Goal: Obtain resource: Download file/media

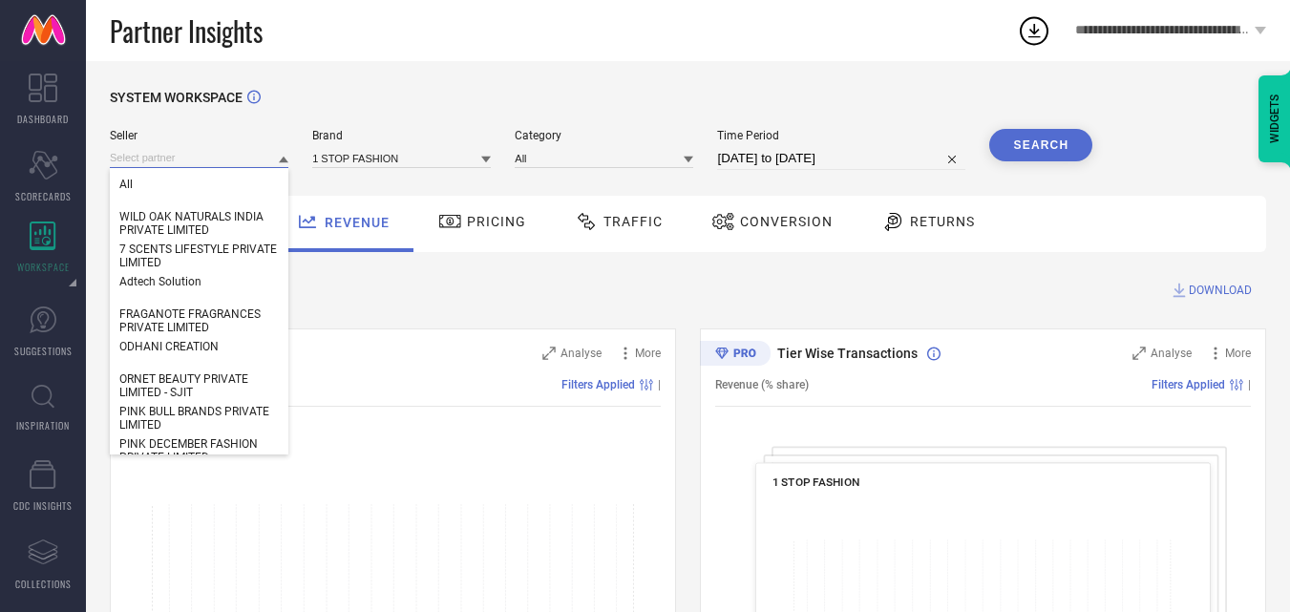
click at [245, 152] on input at bounding box center [199, 158] width 179 height 20
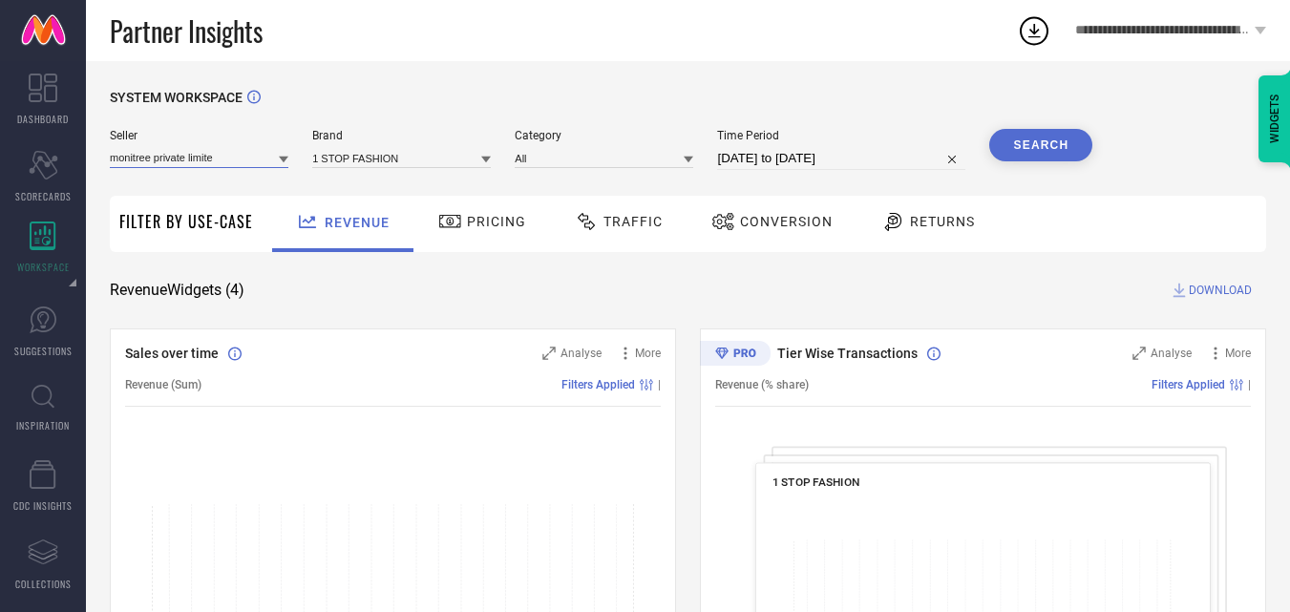
type input "monitree private limited"
click at [266, 157] on input "monitree private limited" at bounding box center [199, 158] width 179 height 20
type input "Monitree"
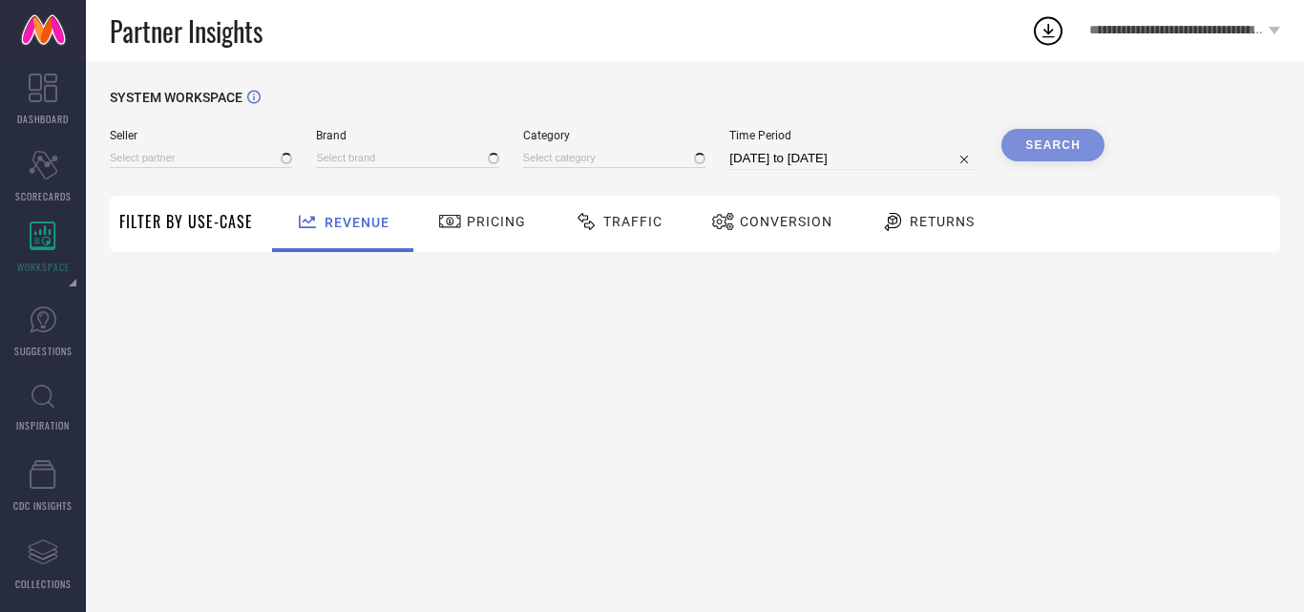
type input "All"
type input "1 STOP FASHION"
type input "All"
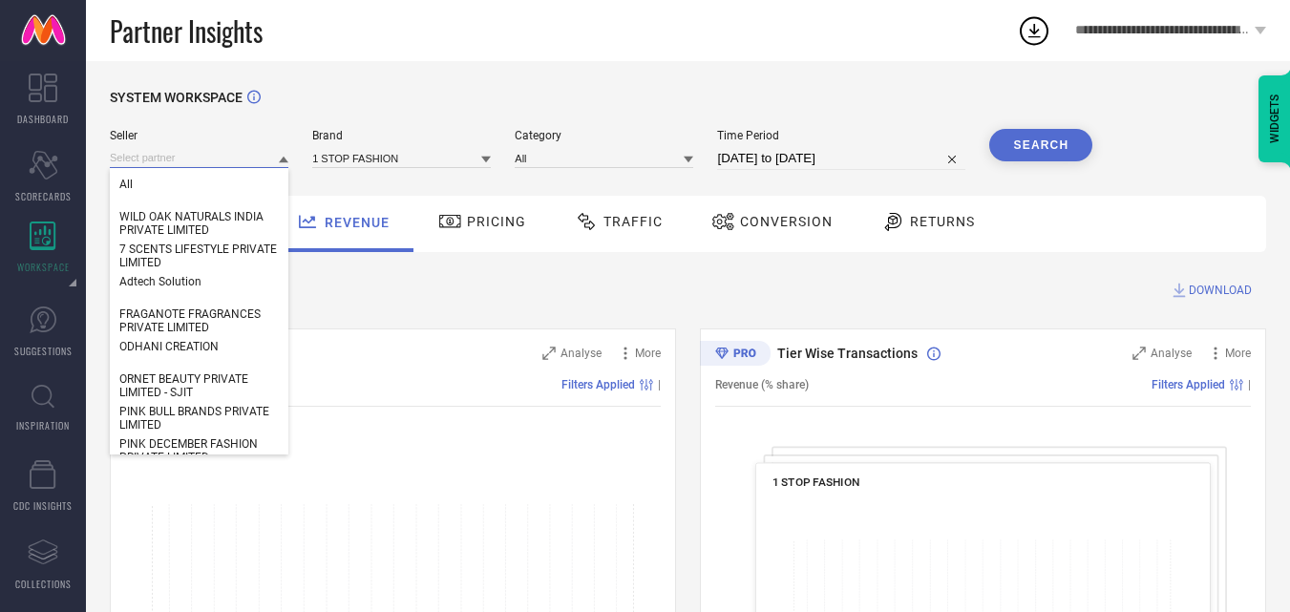
click at [224, 162] on input at bounding box center [199, 158] width 179 height 20
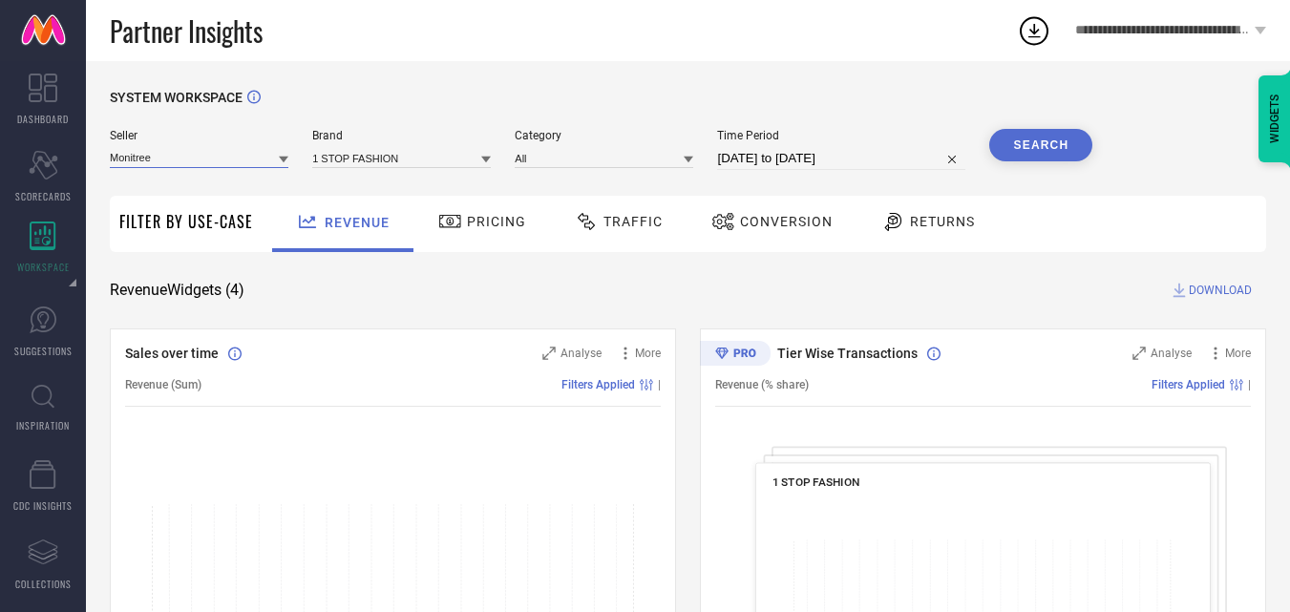
type input "Monitree"
click at [237, 154] on input at bounding box center [199, 158] width 179 height 20
paste input "MONITREE PRIVATE LIMITED"
type input "MONITREE PRIVATE LIMITED"
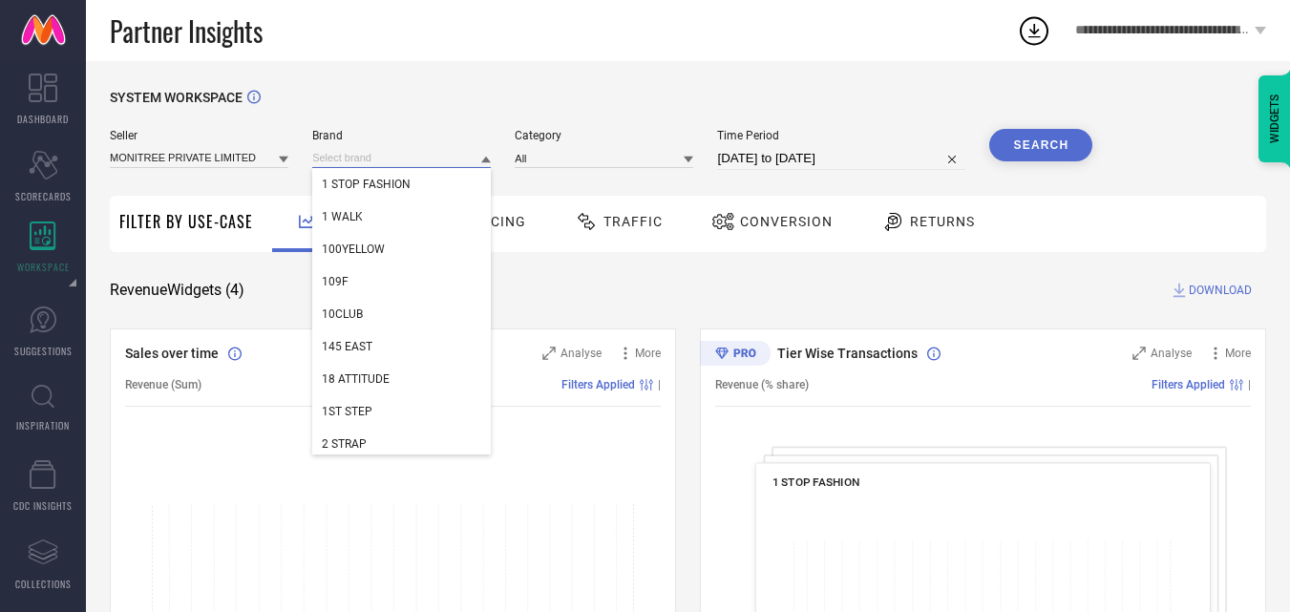
click at [368, 162] on input at bounding box center [401, 158] width 179 height 20
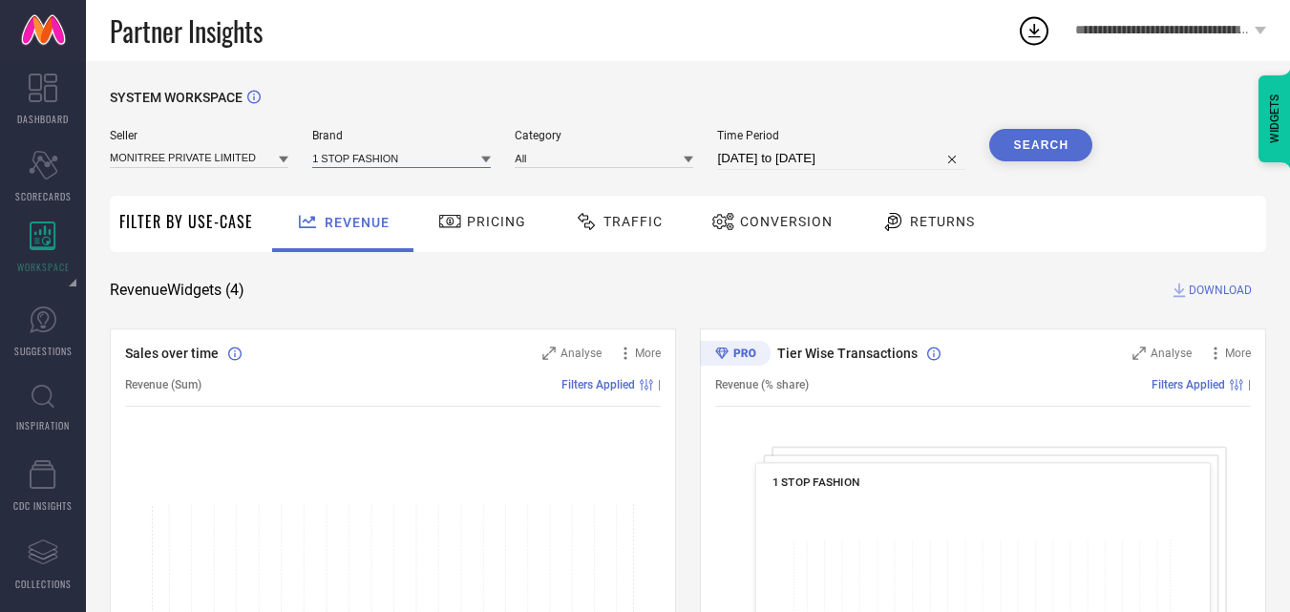
click at [368, 162] on input at bounding box center [401, 158] width 179 height 20
type input "mona"
click at [359, 184] on span "MONA B" at bounding box center [365, 184] width 87 height 13
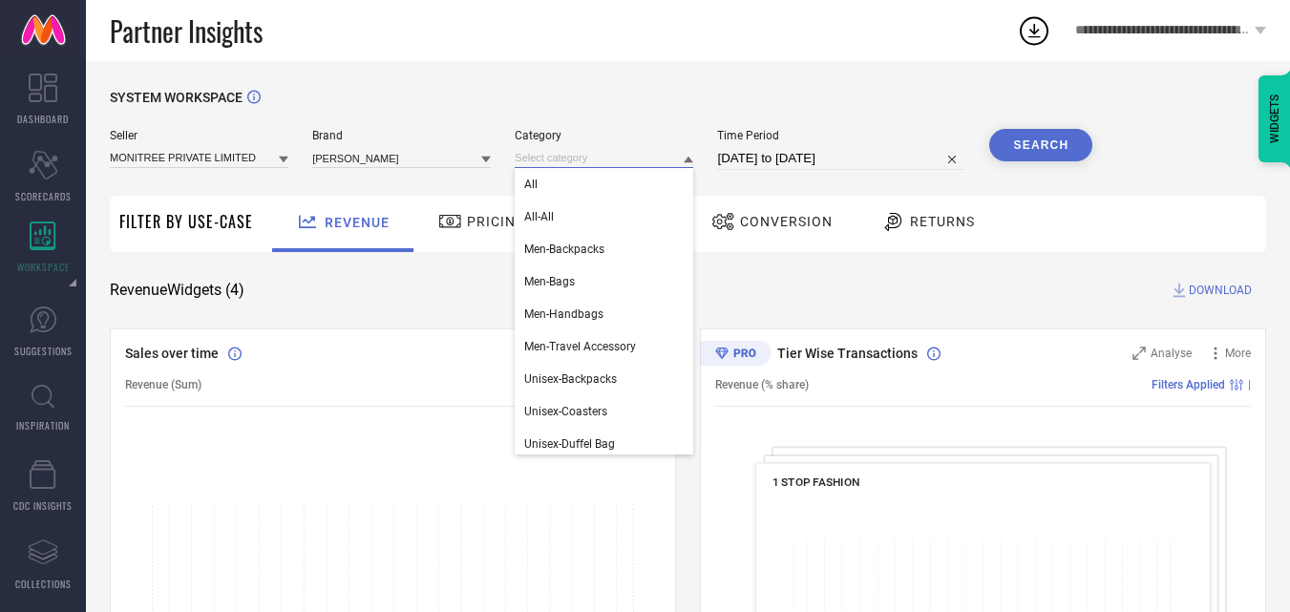
click at [597, 160] on input at bounding box center [604, 158] width 179 height 20
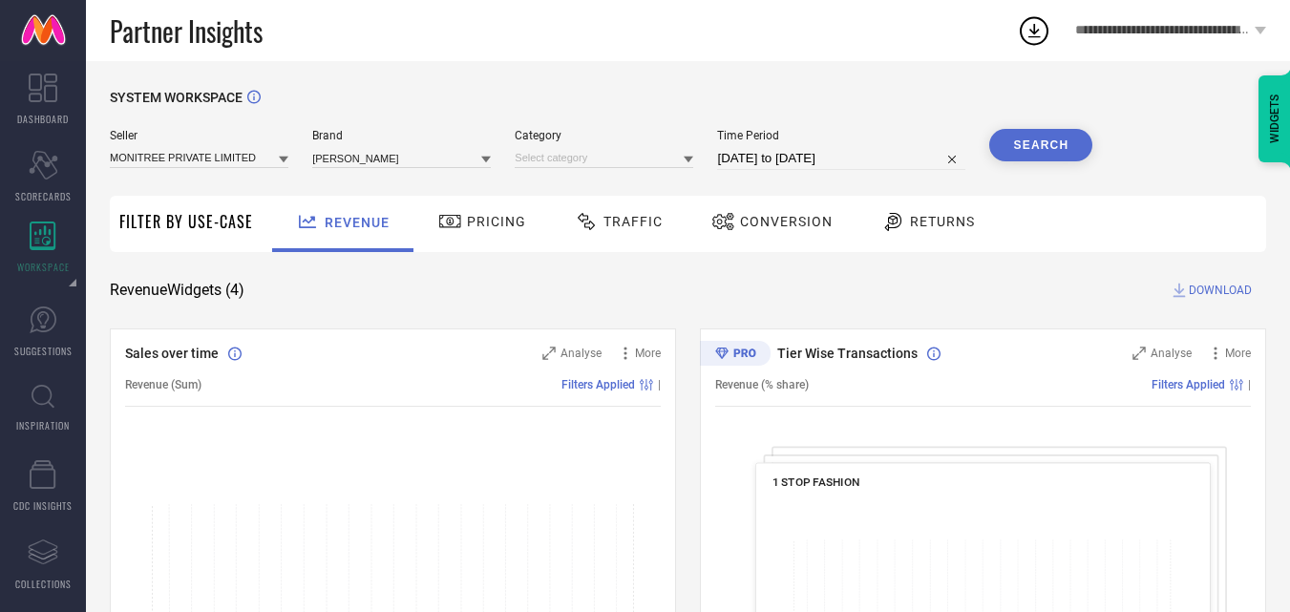
click at [687, 160] on icon at bounding box center [689, 160] width 10 height 7
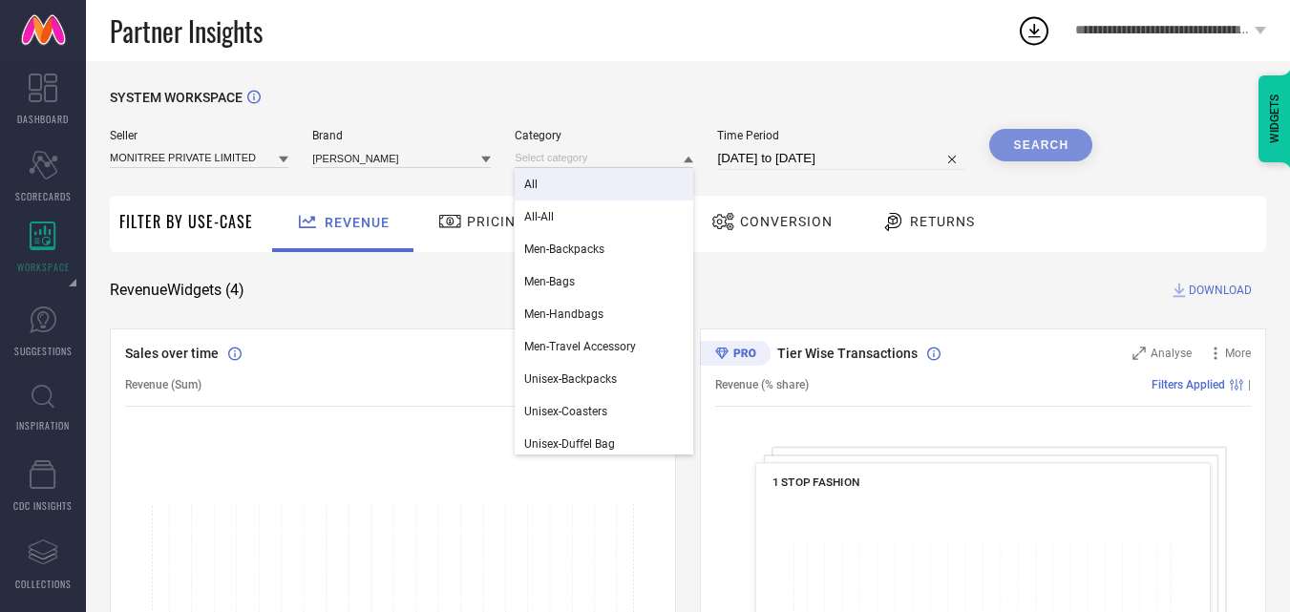
click at [545, 181] on div "All" at bounding box center [604, 184] width 179 height 32
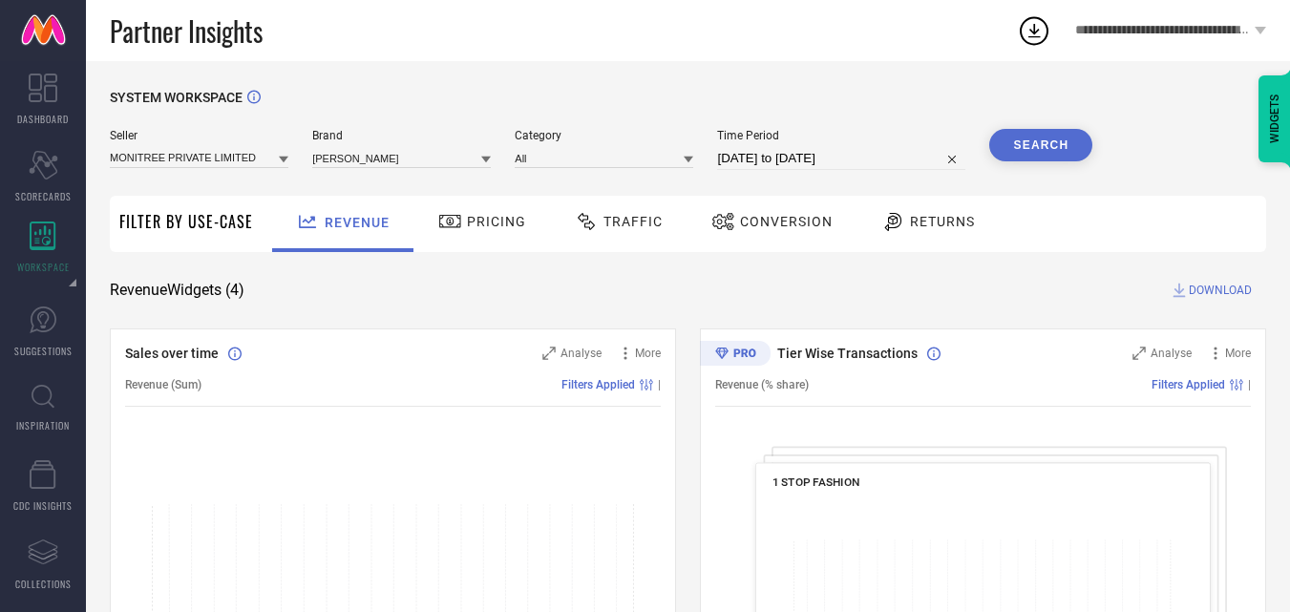
select select "7"
select select "2025"
select select "8"
select select "2025"
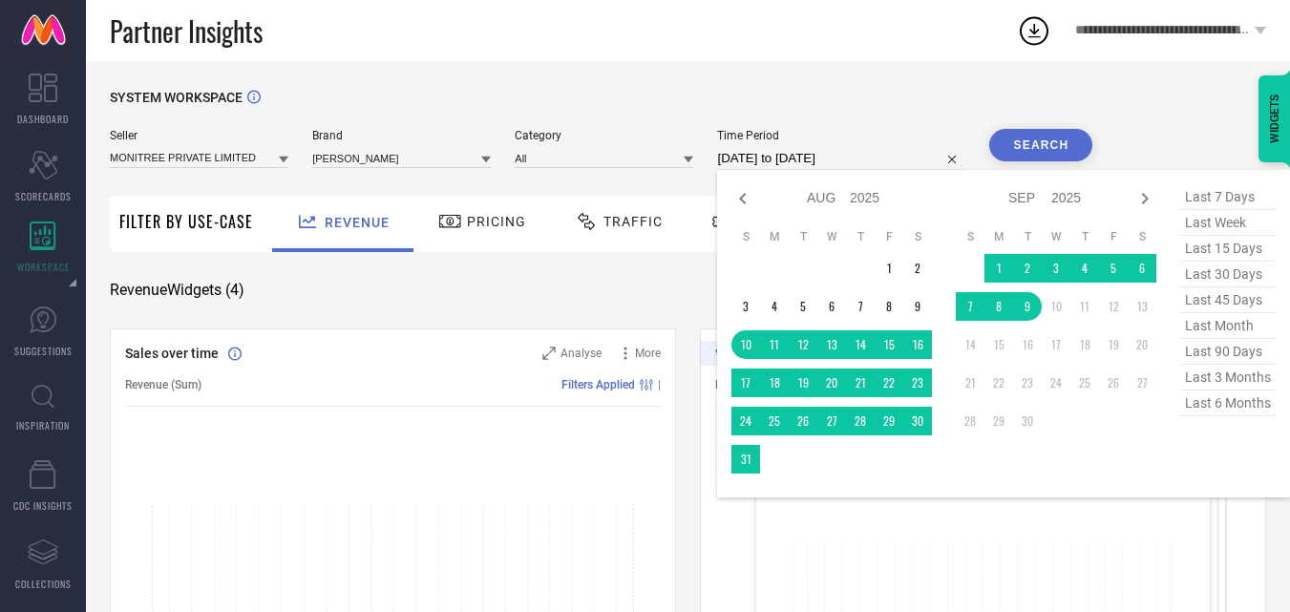
click at [858, 161] on input "[DATE] to [DATE]" at bounding box center [841, 158] width 248 height 23
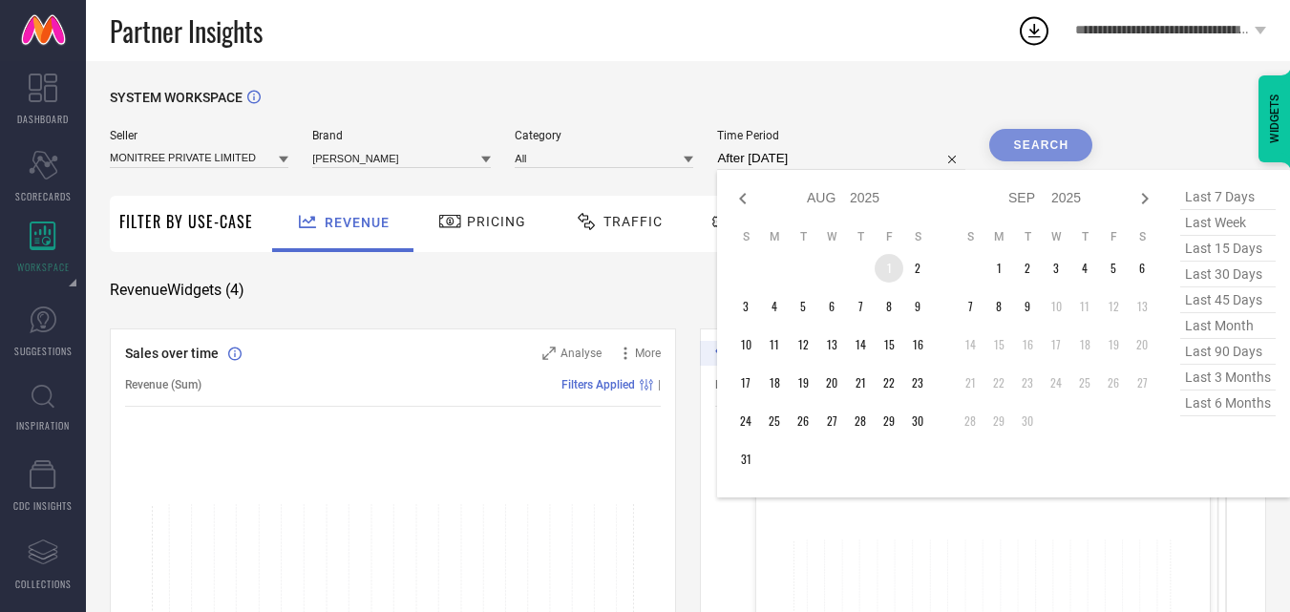
click at [887, 266] on td "1" at bounding box center [889, 268] width 29 height 29
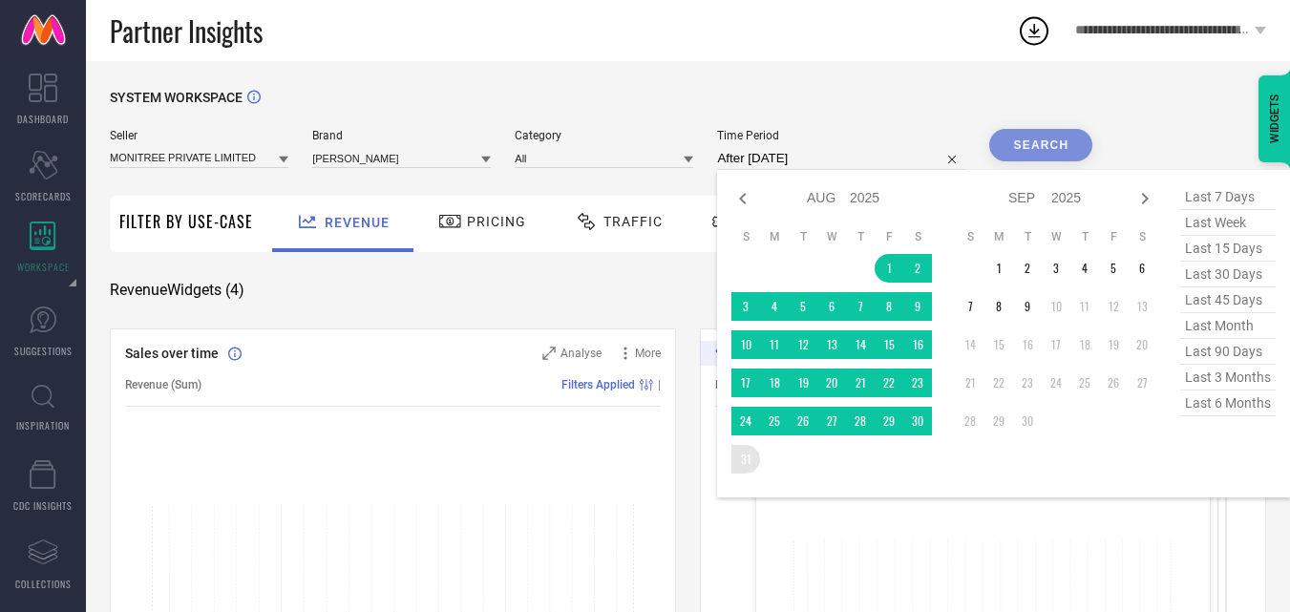
type input "01-08-2025 to 31-08-2025"
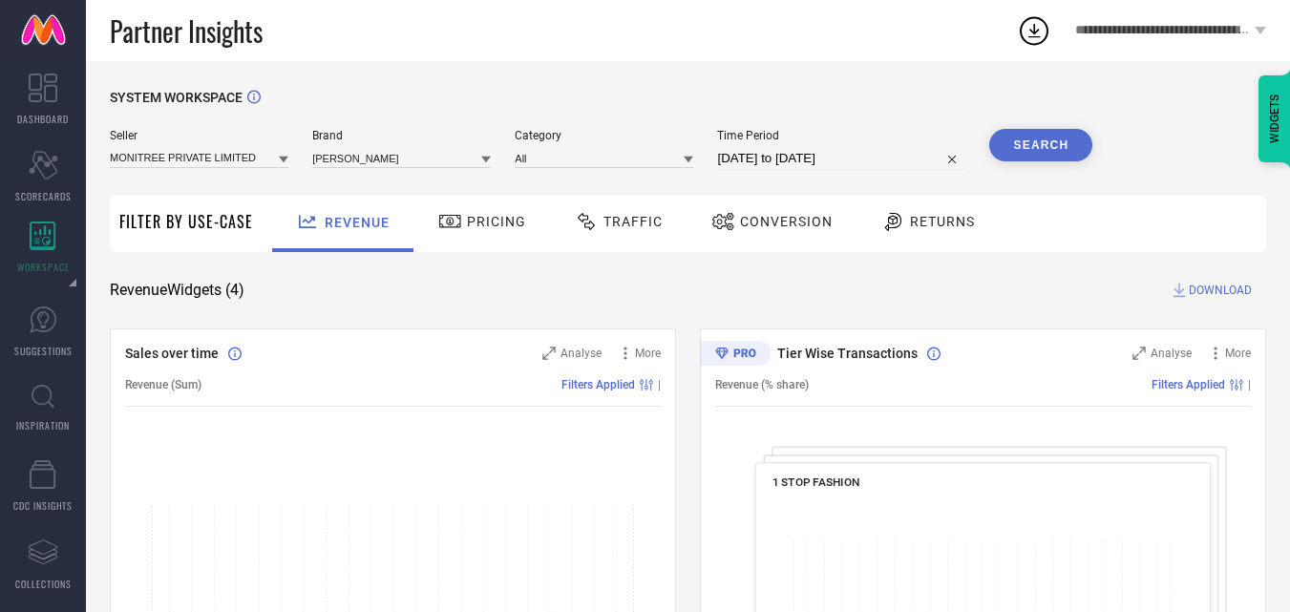
click at [830, 158] on input "01-08-2025 to 31-08-2025" at bounding box center [841, 158] width 248 height 23
select select "7"
select select "2025"
select select "8"
select select "2025"
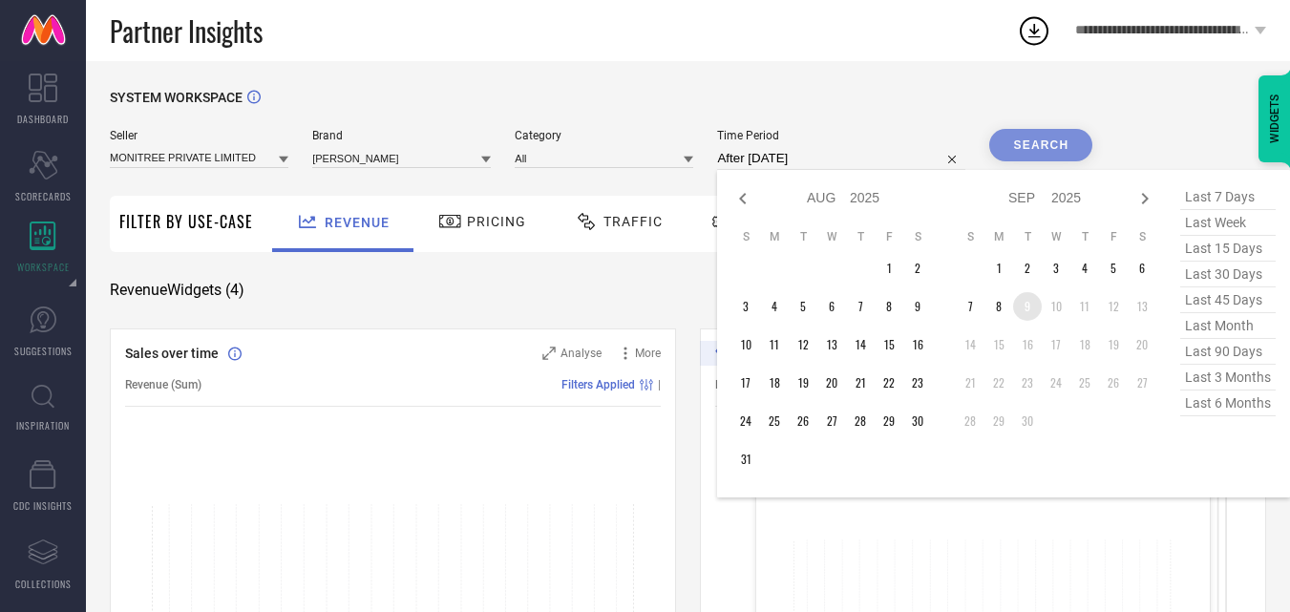
click at [1026, 310] on td "9" at bounding box center [1027, 306] width 29 height 29
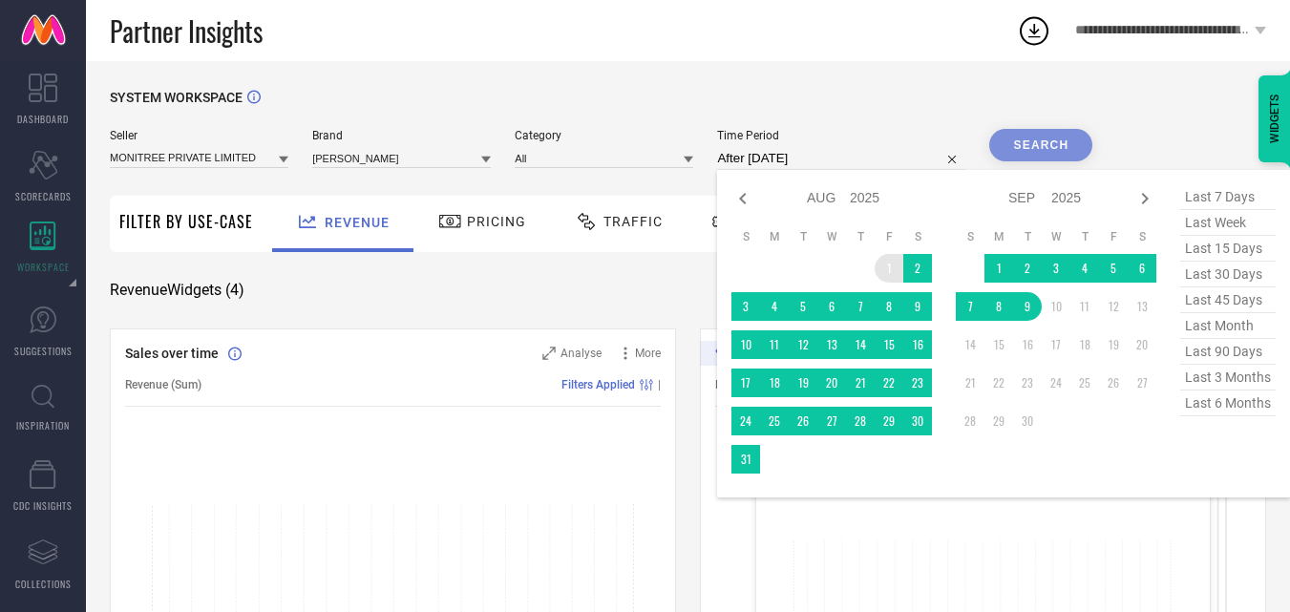
type input "01-08-2025 to 09-09-2025"
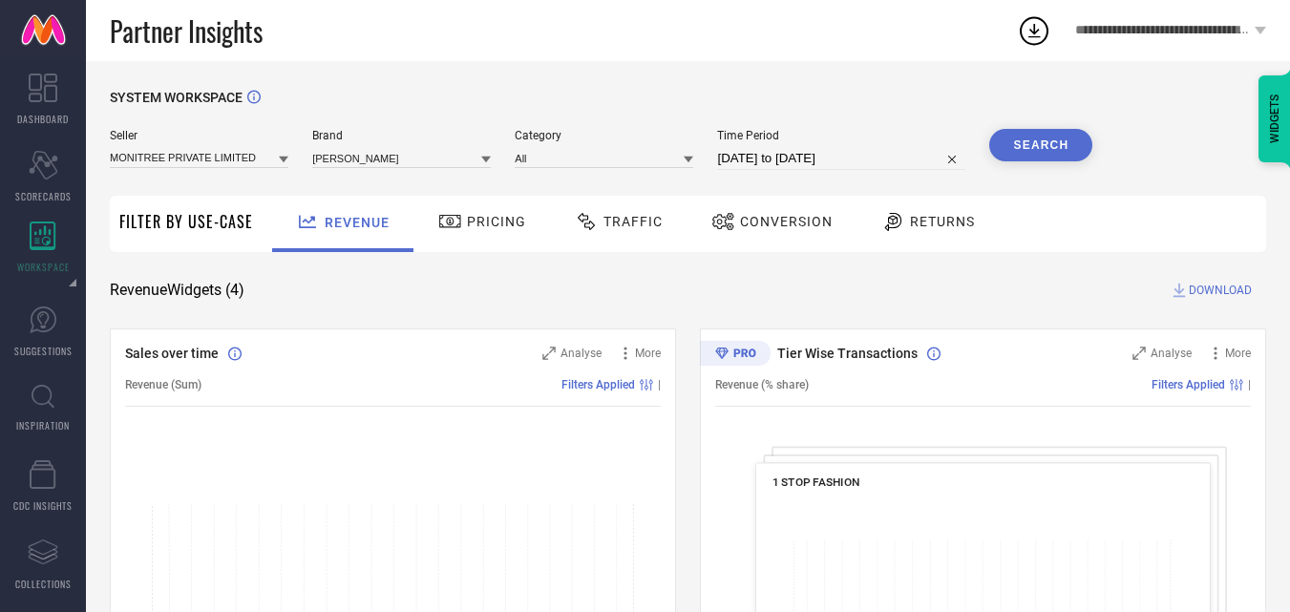
select select "7"
select select "2025"
select select "8"
select select "2025"
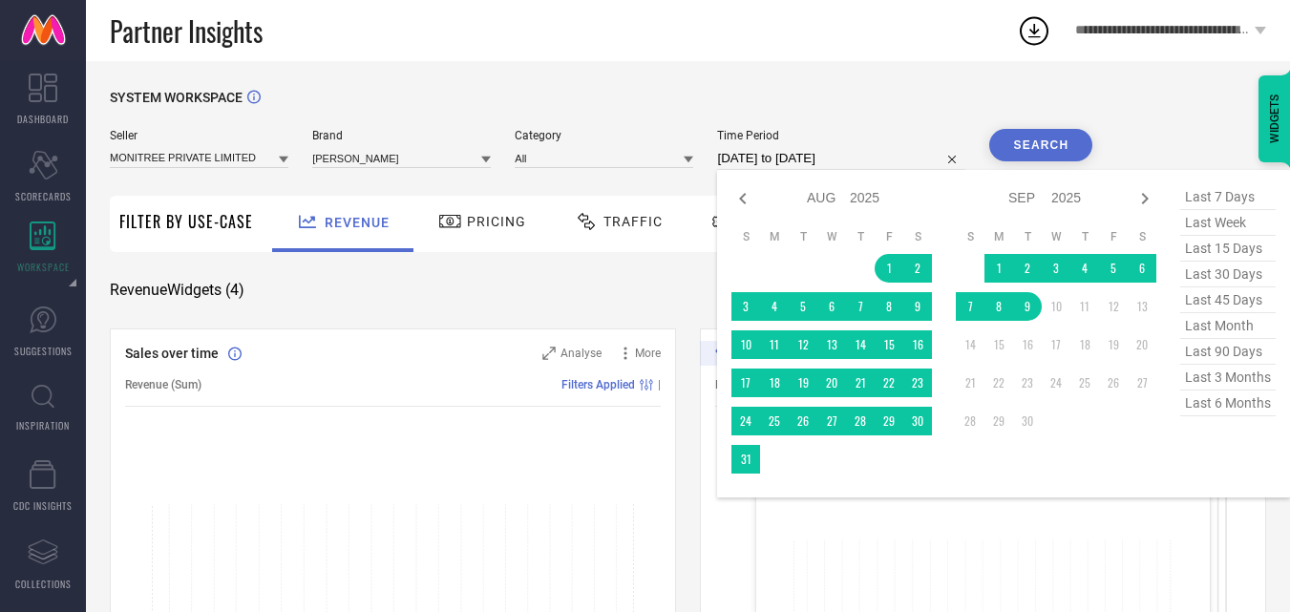
click at [801, 153] on input "01-08-2025 to 09-09-2025" at bounding box center [841, 158] width 248 height 23
click at [1018, 142] on button "Search" at bounding box center [1040, 145] width 103 height 32
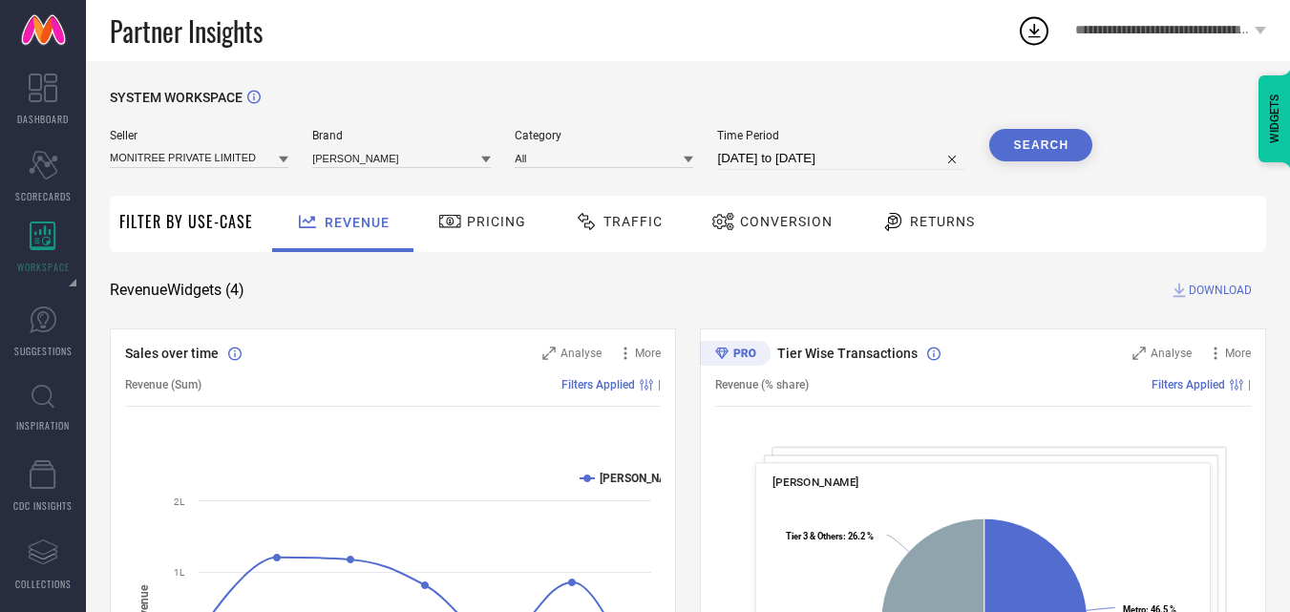
click at [783, 223] on span "Conversion" at bounding box center [786, 221] width 93 height 15
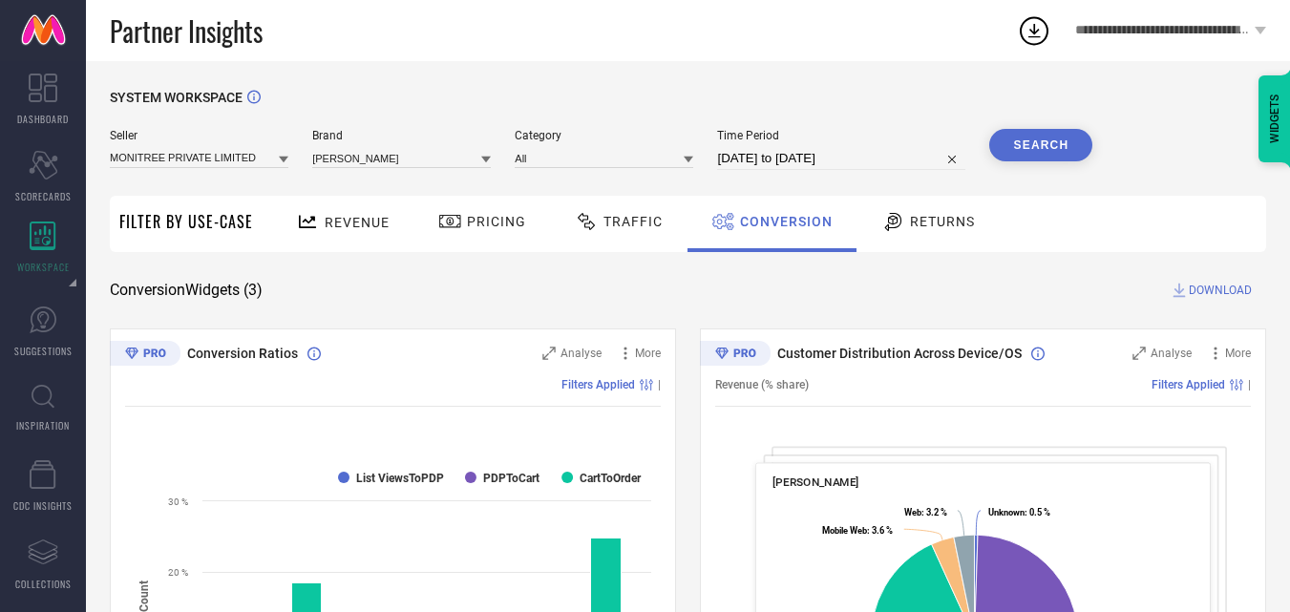
click at [1209, 297] on span "DOWNLOAD" at bounding box center [1220, 290] width 63 height 19
